Goal: Information Seeking & Learning: Find specific fact

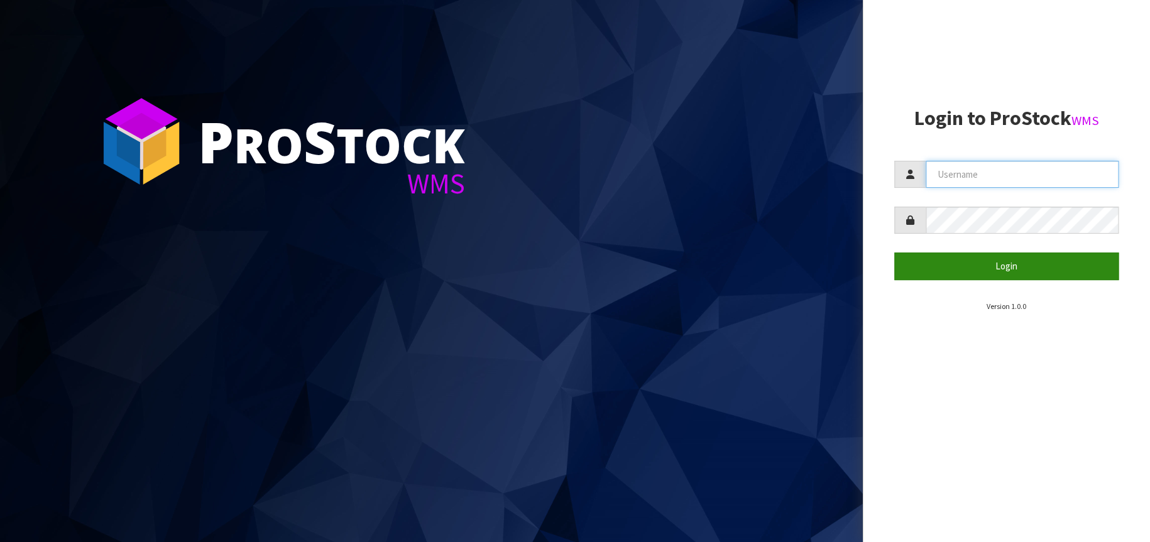
type input "[EMAIL_ADDRESS][DOMAIN_NAME]"
click at [1003, 261] on button "Login" at bounding box center [1006, 266] width 225 height 27
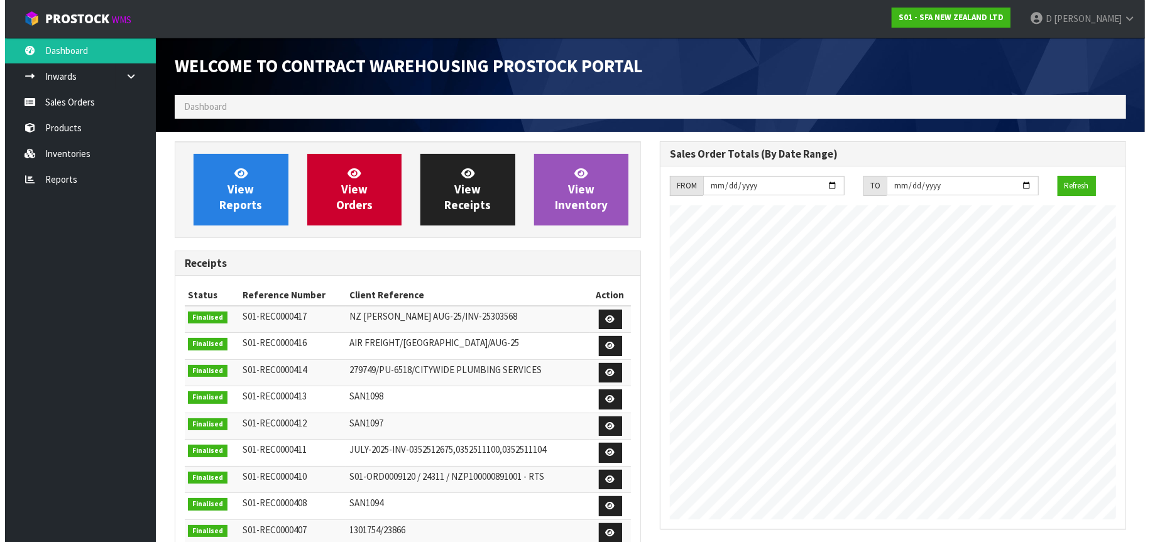
scroll to position [696, 485]
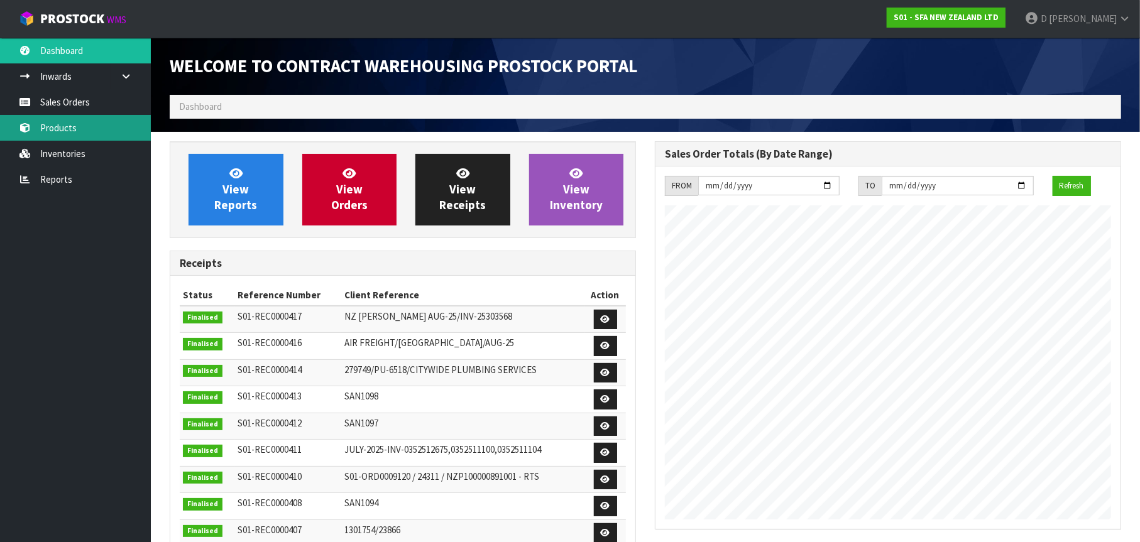
click at [81, 134] on link "Products" at bounding box center [75, 128] width 151 height 26
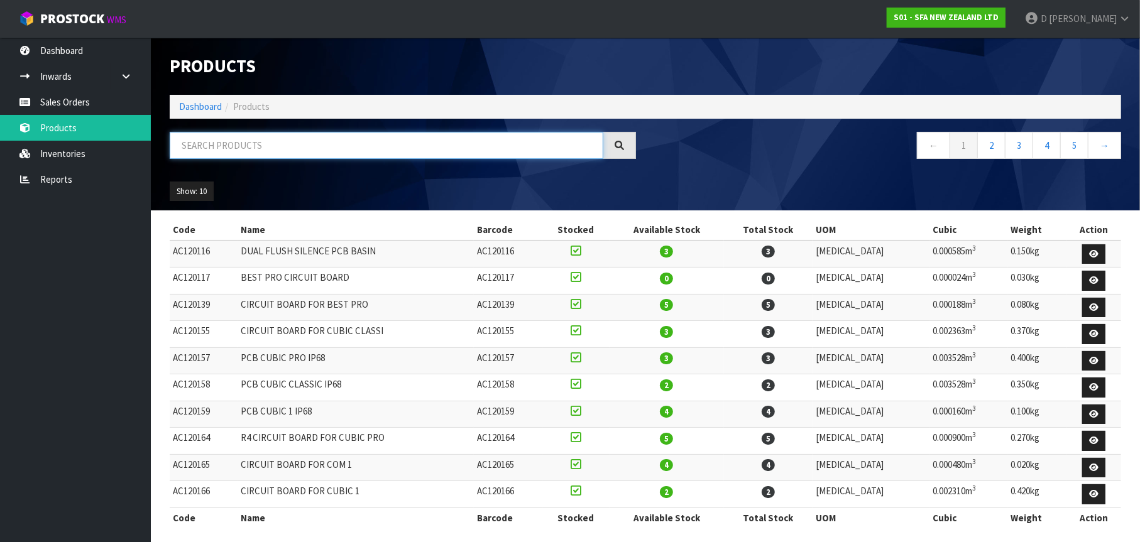
click at [208, 146] on input "text" at bounding box center [386, 145] width 433 height 27
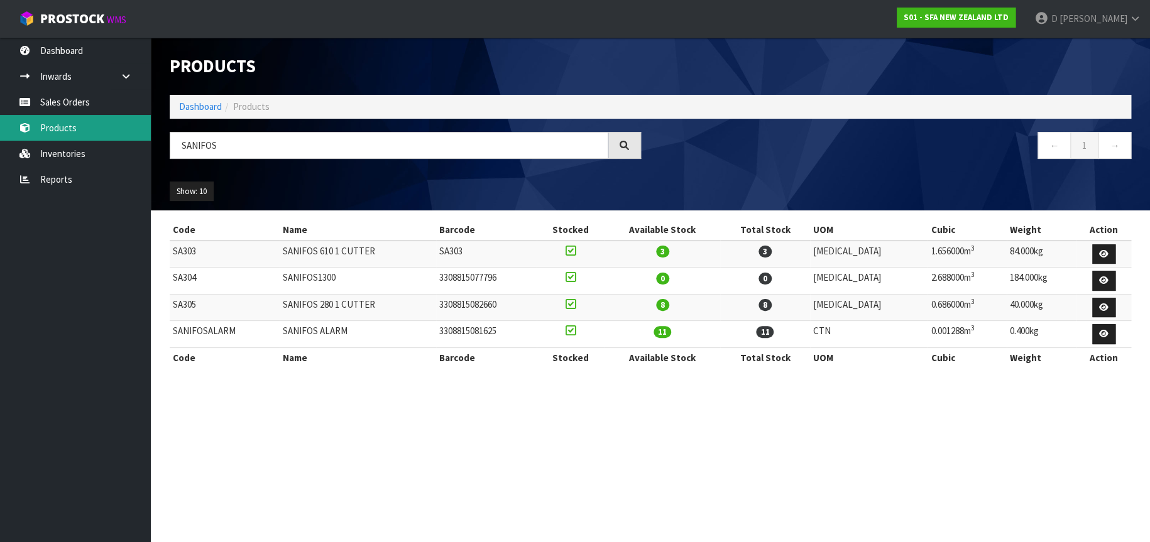
click at [83, 124] on link "Products" at bounding box center [75, 128] width 151 height 26
drag, startPoint x: 236, startPoint y: 145, endPoint x: 170, endPoint y: 144, distance: 66.6
click at [170, 144] on input "SANIFOS" at bounding box center [389, 145] width 438 height 27
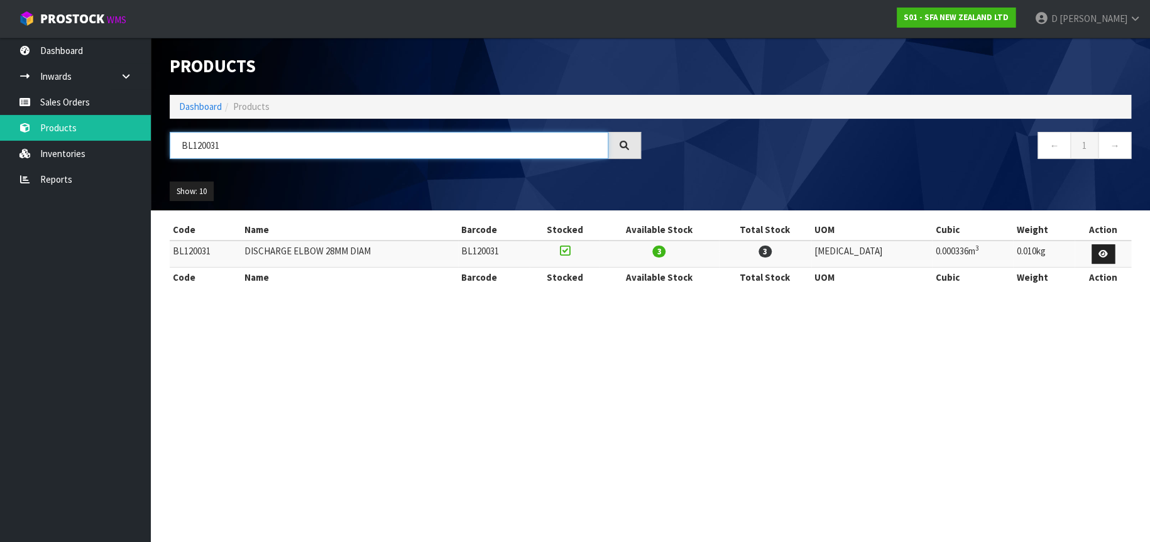
drag, startPoint x: 230, startPoint y: 144, endPoint x: 207, endPoint y: 146, distance: 23.3
click at [207, 146] on input "BL120031" at bounding box center [389, 145] width 438 height 27
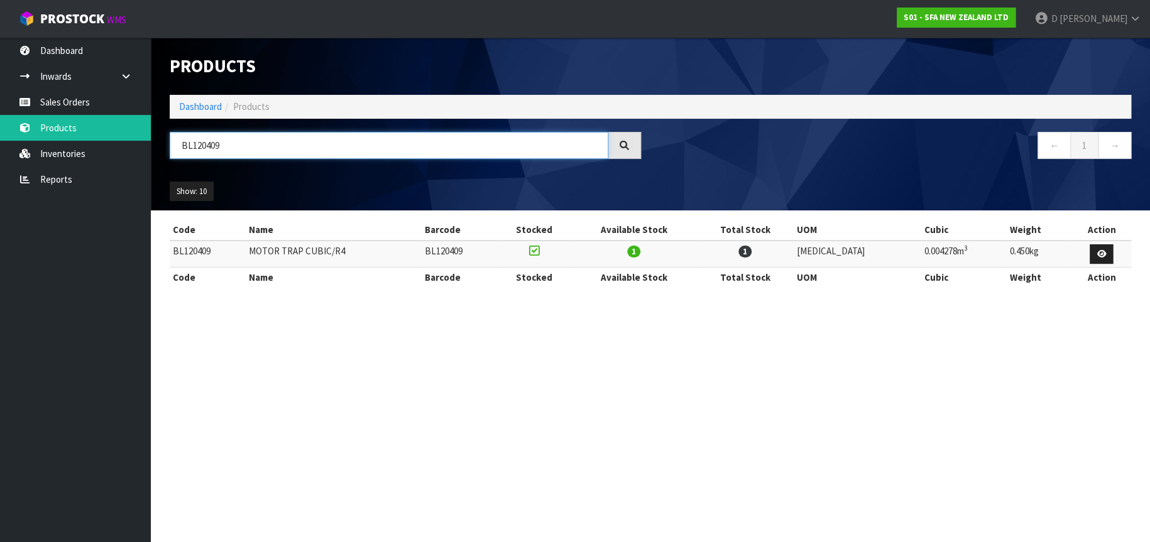
drag, startPoint x: 227, startPoint y: 141, endPoint x: 166, endPoint y: 145, distance: 61.7
click at [167, 146] on div "BL120409" at bounding box center [405, 150] width 490 height 36
drag, startPoint x: 226, startPoint y: 146, endPoint x: 160, endPoint y: 143, distance: 65.4
click at [160, 143] on div "NP100122" at bounding box center [405, 150] width 490 height 36
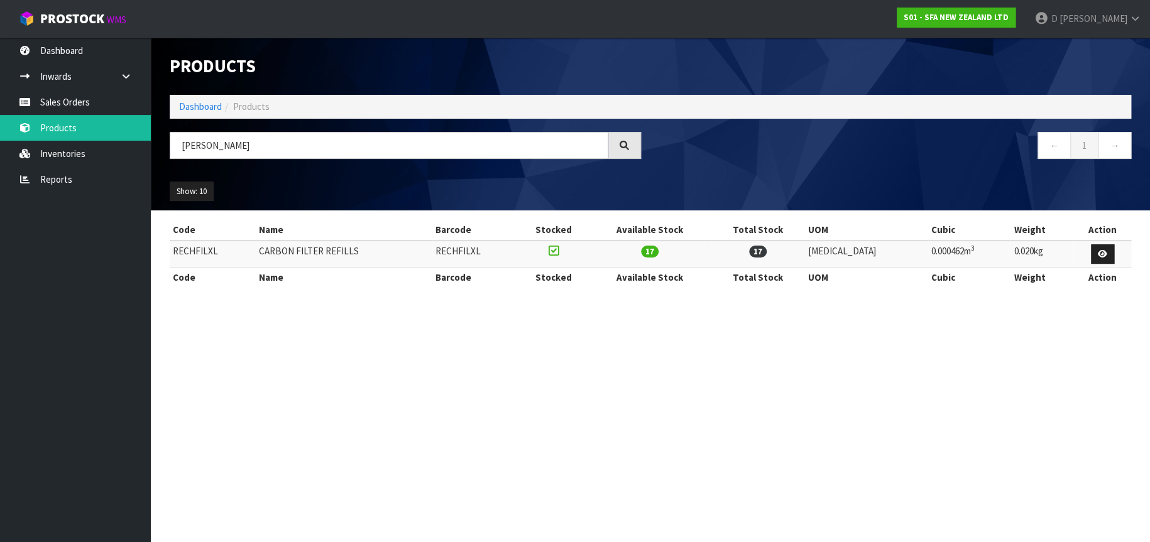
click at [290, 174] on div "Show: 10 5 10 25 50" at bounding box center [650, 191] width 980 height 39
click at [251, 185] on ul "Show: 10 5 10 25 50" at bounding box center [283, 192] width 226 height 20
click at [332, 188] on ul "Show: 10 5 10 25 50" at bounding box center [283, 192] width 226 height 20
drag, startPoint x: 211, startPoint y: 146, endPoint x: 160, endPoint y: 138, distance: 51.4
click at [160, 138] on div "[PERSON_NAME]" at bounding box center [405, 150] width 490 height 36
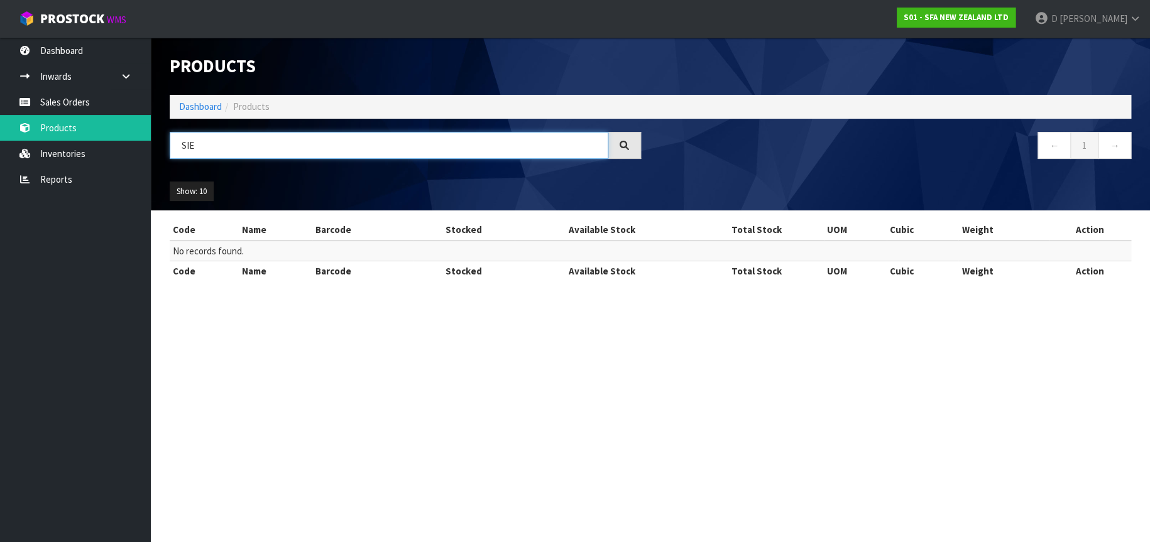
drag, startPoint x: 197, startPoint y: 144, endPoint x: 177, endPoint y: 141, distance: 21.0
click at [177, 141] on input "SIE" at bounding box center [389, 145] width 438 height 27
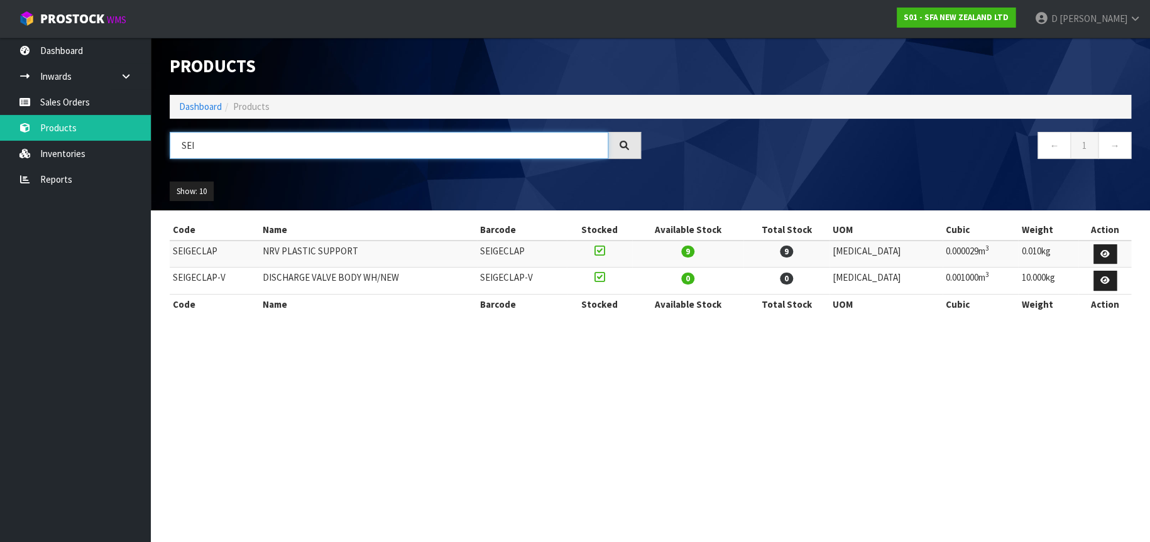
drag, startPoint x: 196, startPoint y: 143, endPoint x: 175, endPoint y: 143, distance: 21.4
click at [175, 143] on input "SEI" at bounding box center [389, 145] width 438 height 27
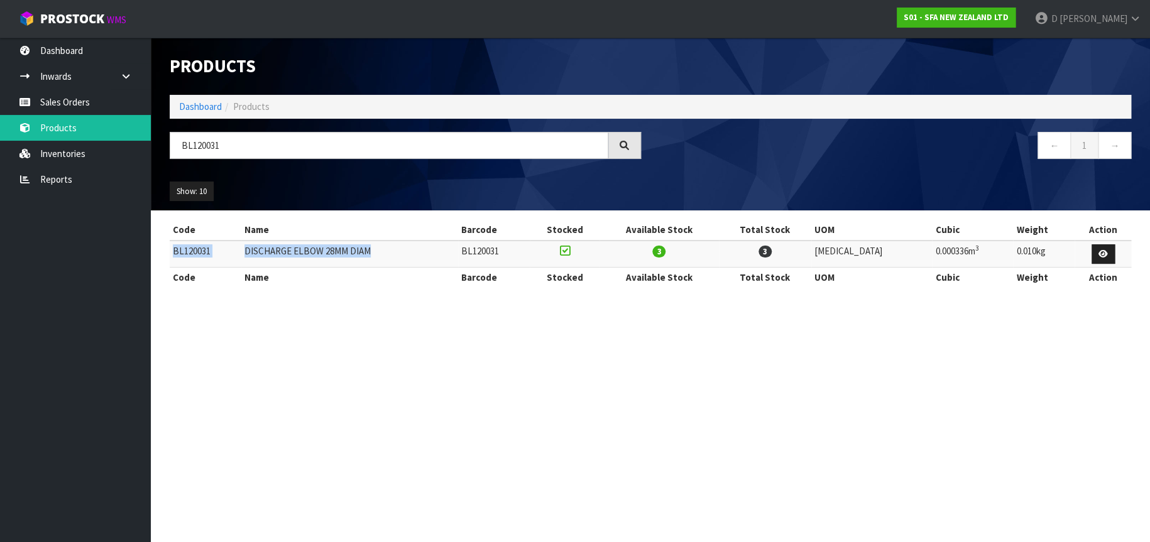
drag, startPoint x: 172, startPoint y: 249, endPoint x: 387, endPoint y: 251, distance: 214.9
click at [387, 251] on tr "BL120031 DISCHARGE ELBOW 28MM DIAM BL120031 3 3 [MEDICAL_DATA] 0.000336m 3 0.01…" at bounding box center [650, 254] width 961 height 27
copy tr "BL120031 DISCHARGE ELBOW 28MM DIAM"
click at [607, 314] on section "Products Import Products Drop file here to import csv template Dashboard Produc…" at bounding box center [575, 271] width 1150 height 542
drag, startPoint x: 172, startPoint y: 247, endPoint x: 717, endPoint y: 251, distance: 544.7
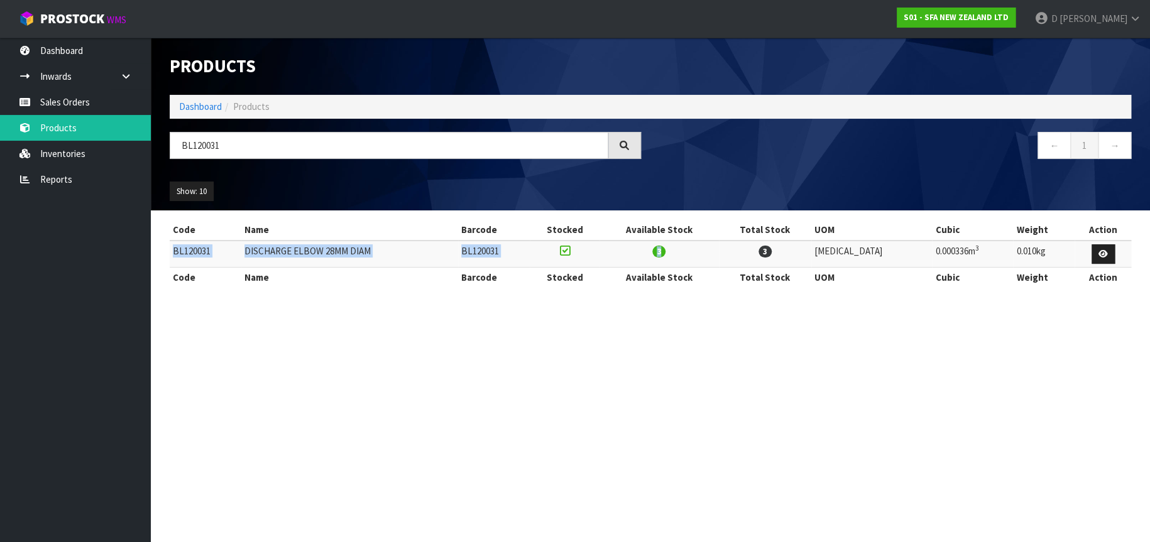
click at [717, 251] on tr "BL120031 DISCHARGE ELBOW 28MM DIAM BL120031 3 3 [MEDICAL_DATA] 0.000336m 3 0.01…" at bounding box center [650, 254] width 961 height 27
drag, startPoint x: 717, startPoint y: 251, endPoint x: 545, endPoint y: 326, distance: 187.1
click at [545, 326] on section "Products Import Products Drop file here to import csv template Dashboard Produc…" at bounding box center [575, 271] width 1150 height 542
drag, startPoint x: 172, startPoint y: 249, endPoint x: 555, endPoint y: 249, distance: 383.2
click at [555, 249] on tr "BL120031 DISCHARGE ELBOW 28MM DIAM BL120031 3 3 [MEDICAL_DATA] 0.000336m 3 0.01…" at bounding box center [650, 254] width 961 height 27
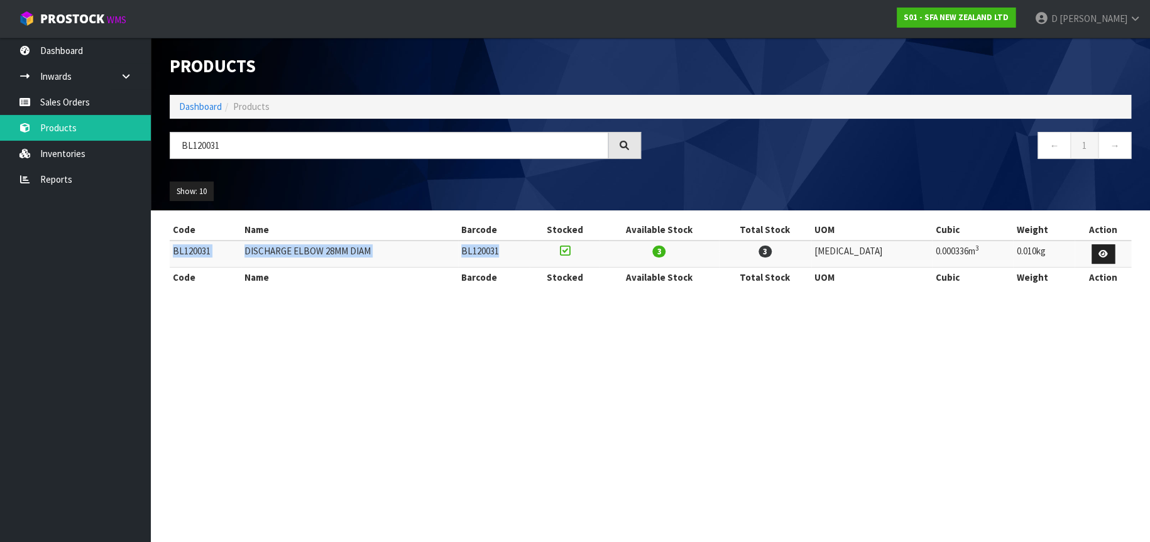
copy tr "BL120031 DISCHARGE ELBOW 28MM DIAM BL120031"
click at [314, 251] on td "DISCHARGE ELBOW 28MM DIAM" at bounding box center [349, 254] width 217 height 27
drag, startPoint x: 380, startPoint y: 249, endPoint x: 251, endPoint y: 246, distance: 129.4
click at [251, 246] on td "DISCHARGE ELBOW 28MM DIAM" at bounding box center [349, 254] width 217 height 27
copy td "DISCHARGE ELBOW 28MM DIAM"
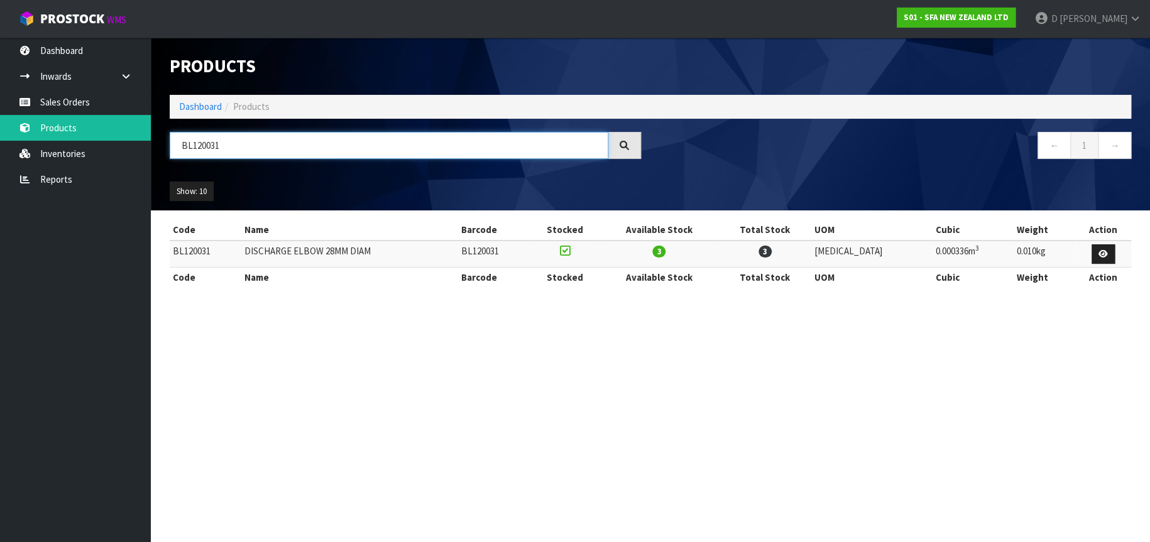
drag, startPoint x: 231, startPoint y: 148, endPoint x: 211, endPoint y: 146, distance: 19.6
click at [211, 146] on input "BL120031" at bounding box center [389, 145] width 438 height 27
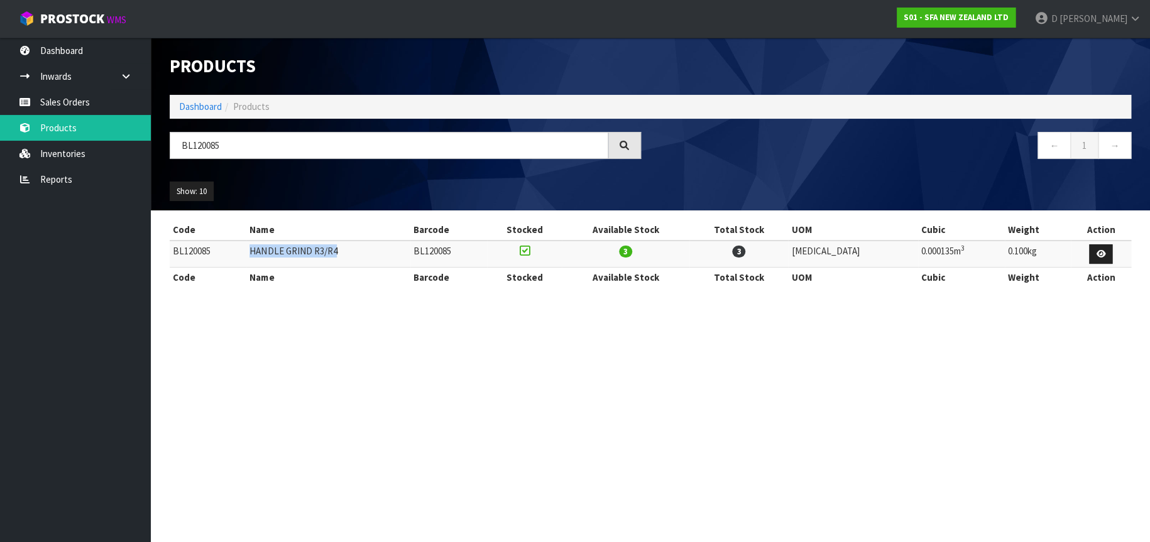
drag, startPoint x: 349, startPoint y: 248, endPoint x: 256, endPoint y: 253, distance: 92.5
click at [256, 253] on td "HANDLE GRIND R3/R4" at bounding box center [328, 254] width 164 height 27
copy td "HANDLE GRIND R3/R4"
click at [227, 146] on input "BL120085" at bounding box center [389, 145] width 438 height 27
drag, startPoint x: 218, startPoint y: 144, endPoint x: 207, endPoint y: 144, distance: 11.3
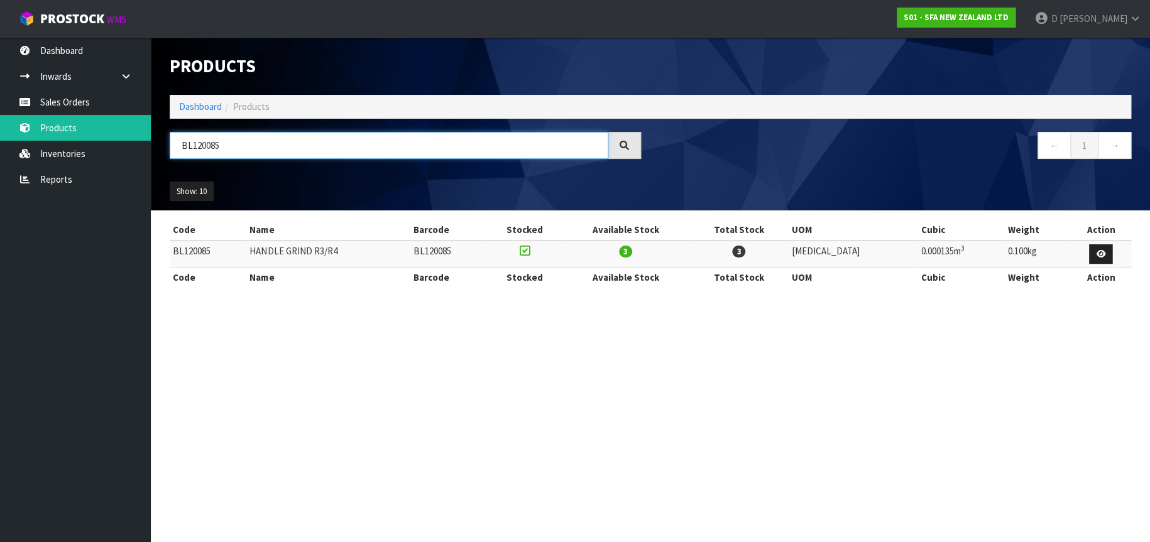
click at [207, 144] on input "BL120085" at bounding box center [389, 145] width 438 height 27
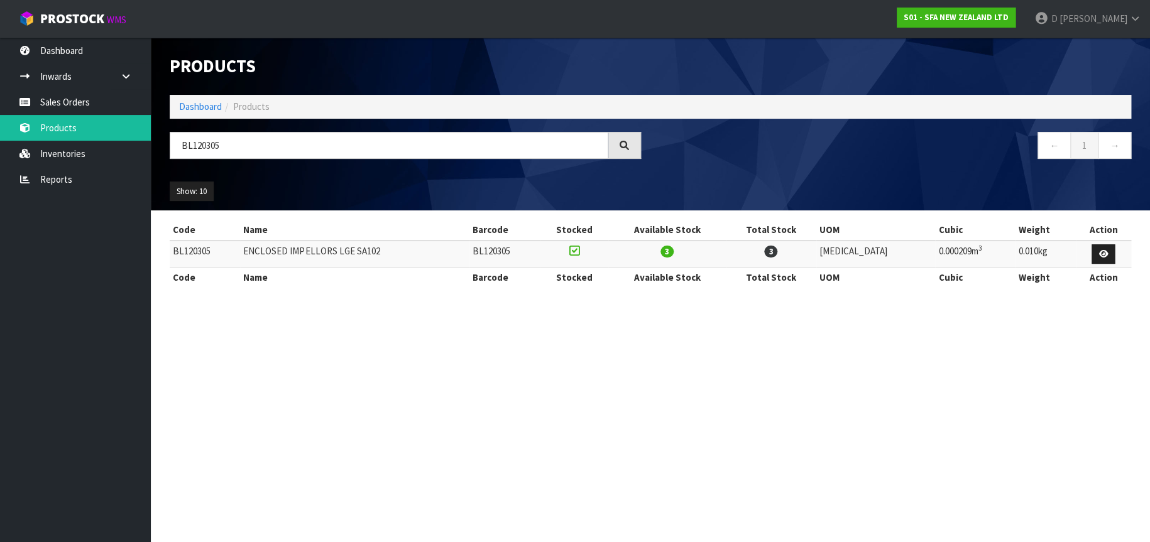
click at [385, 250] on td "ENCLOSED IMPELLORS LGE SA102" at bounding box center [354, 254] width 229 height 27
drag, startPoint x: 221, startPoint y: 146, endPoint x: 206, endPoint y: 145, distance: 15.1
click at [206, 145] on input "BL120305" at bounding box center [389, 145] width 438 height 27
drag, startPoint x: 232, startPoint y: 146, endPoint x: 210, endPoint y: 145, distance: 21.4
click at [210, 145] on input "BL120393" at bounding box center [389, 145] width 438 height 27
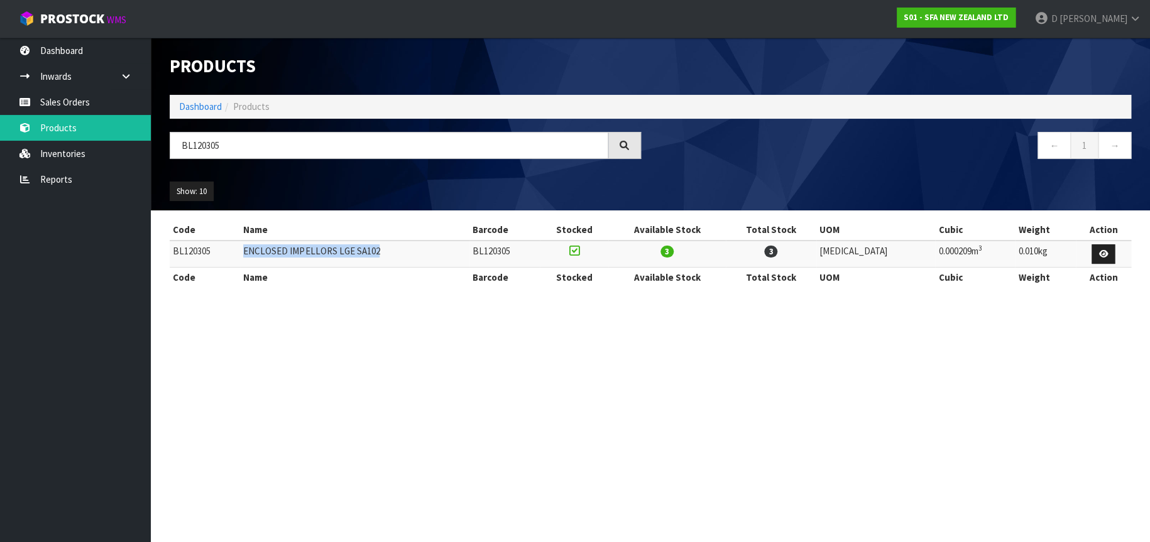
drag, startPoint x: 388, startPoint y: 249, endPoint x: 251, endPoint y: 253, distance: 137.0
click at [251, 253] on td "ENCLOSED IMPELLORS LGE SA102" at bounding box center [354, 254] width 229 height 27
copy td "ENCLOSED IMPELLORS LGE SA102"
drag, startPoint x: 217, startPoint y: 145, endPoint x: 206, endPoint y: 145, distance: 11.3
click at [206, 145] on input "BL120305" at bounding box center [389, 145] width 438 height 27
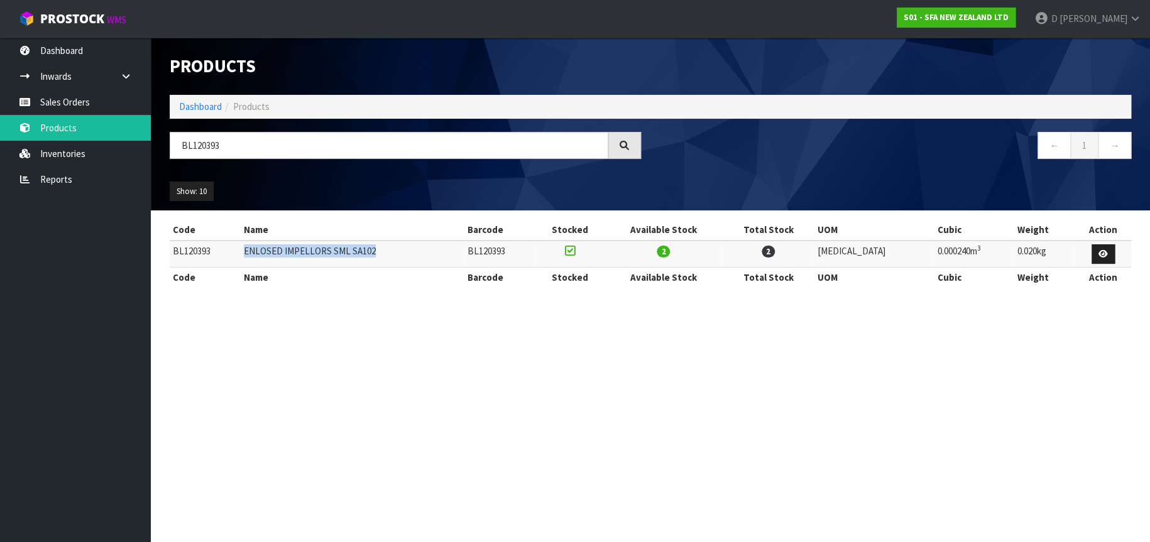
drag, startPoint x: 383, startPoint y: 250, endPoint x: 253, endPoint y: 254, distance: 130.1
click at [253, 254] on td "ENLOSED IMPELLORS SML SA102" at bounding box center [353, 254] width 224 height 27
copy td "ENLOSED IMPELLORS SML SA102"
drag, startPoint x: 222, startPoint y: 146, endPoint x: 206, endPoint y: 143, distance: 16.5
click at [206, 143] on input "BL120393" at bounding box center [389, 145] width 438 height 27
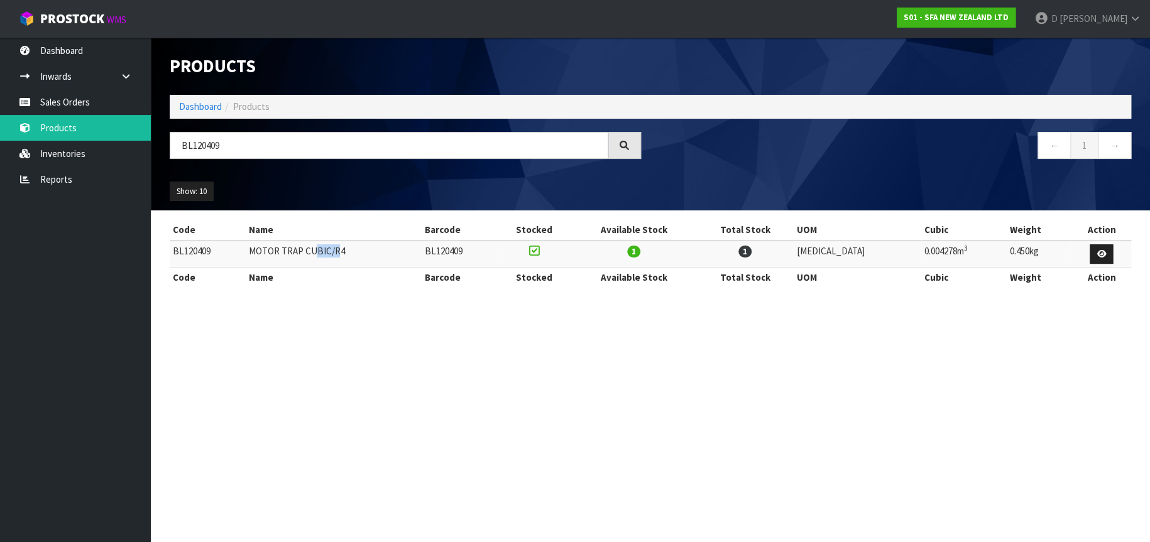
drag, startPoint x: 347, startPoint y: 248, endPoint x: 322, endPoint y: 251, distance: 25.3
click at [322, 251] on td "MOTOR TRAP CUBIC/R4" at bounding box center [333, 254] width 177 height 27
click at [352, 246] on td "MOTOR TRAP CUBIC/R4" at bounding box center [333, 254] width 177 height 27
drag, startPoint x: 356, startPoint y: 250, endPoint x: 258, endPoint y: 256, distance: 98.2
click at [258, 256] on td "MOTOR TRAP CUBIC/R4" at bounding box center [333, 254] width 177 height 27
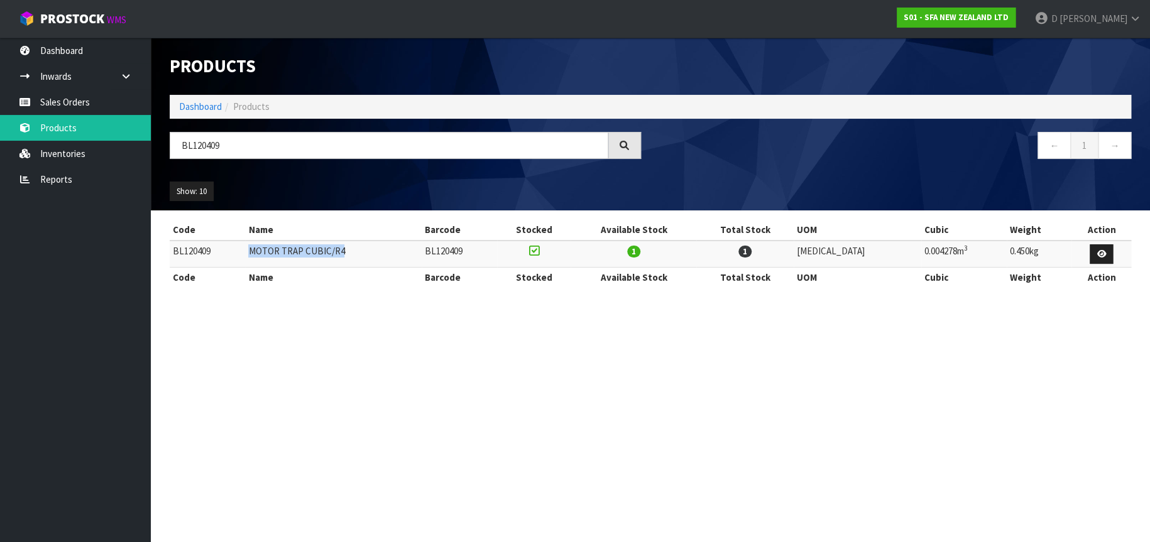
copy td "MOTOR TRAP CUBIC/R4"
drag, startPoint x: 227, startPoint y: 149, endPoint x: 170, endPoint y: 146, distance: 57.2
click at [170, 146] on input "BL120409" at bounding box center [389, 145] width 438 height 27
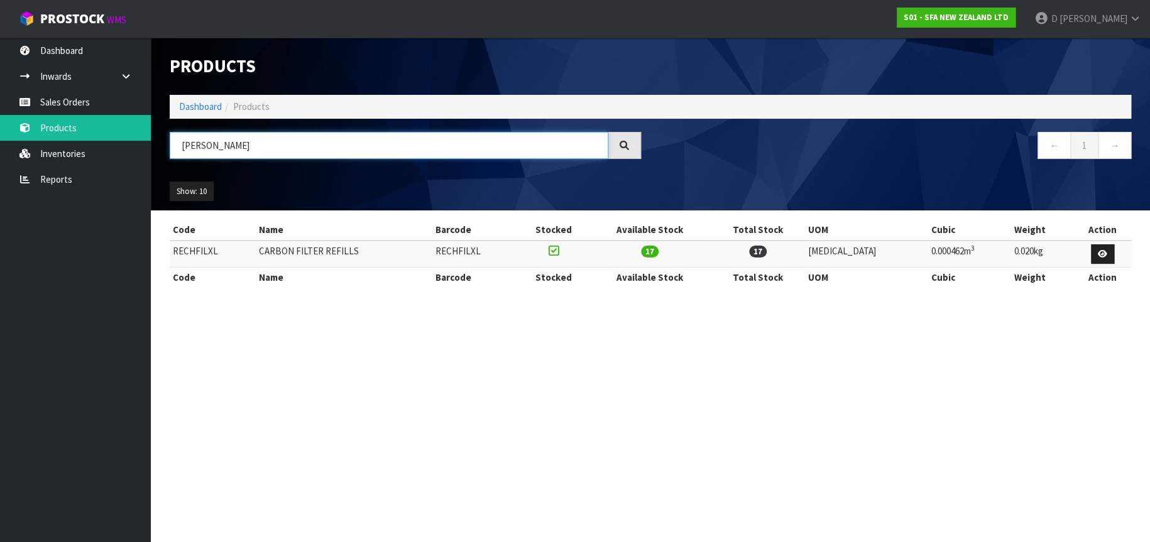
type input "[PERSON_NAME]"
drag, startPoint x: 362, startPoint y: 249, endPoint x: 264, endPoint y: 249, distance: 98.0
click at [264, 249] on td "CARBON FILTER REFILLS" at bounding box center [344, 254] width 177 height 27
copy td "CARBON FILTER REFILLS"
